Goal: Information Seeking & Learning: Understand process/instructions

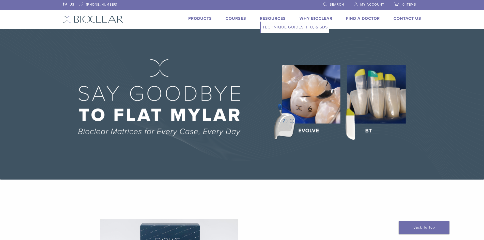
click at [274, 18] on link "Resources" at bounding box center [273, 18] width 26 height 5
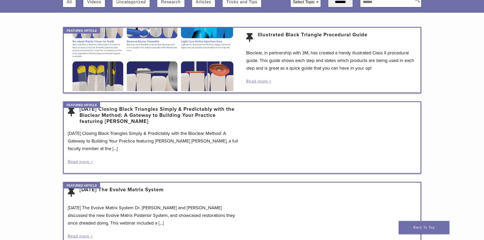
scroll to position [76, 0]
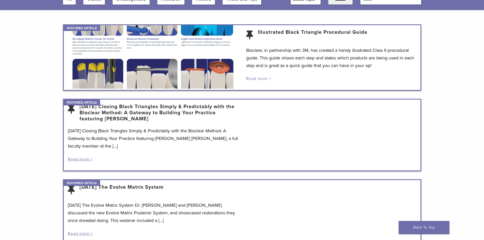
click at [262, 80] on link "Read more >" at bounding box center [258, 78] width 25 height 5
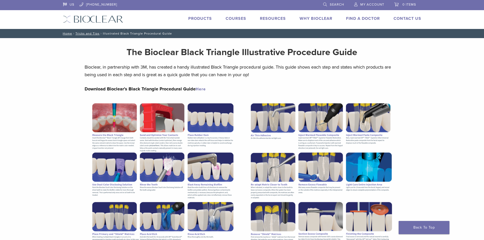
click at [201, 90] on link "Here" at bounding box center [201, 89] width 10 height 5
